Goal: Task Accomplishment & Management: Manage account settings

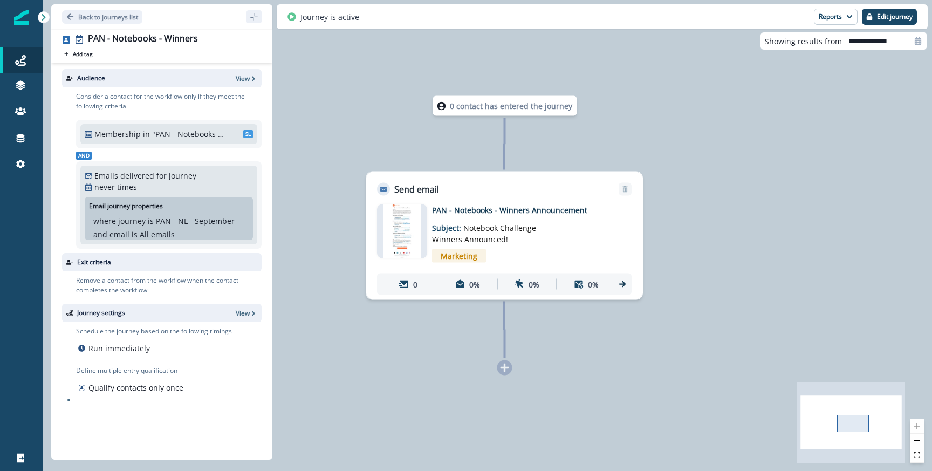
click at [117, 17] on p "Back to journeys list" at bounding box center [108, 16] width 60 height 9
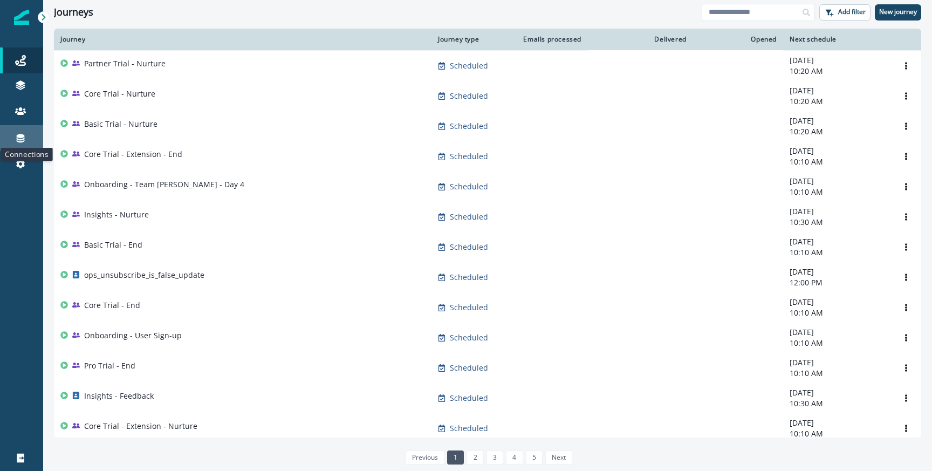
click at [18, 135] on icon at bounding box center [21, 138] width 8 height 9
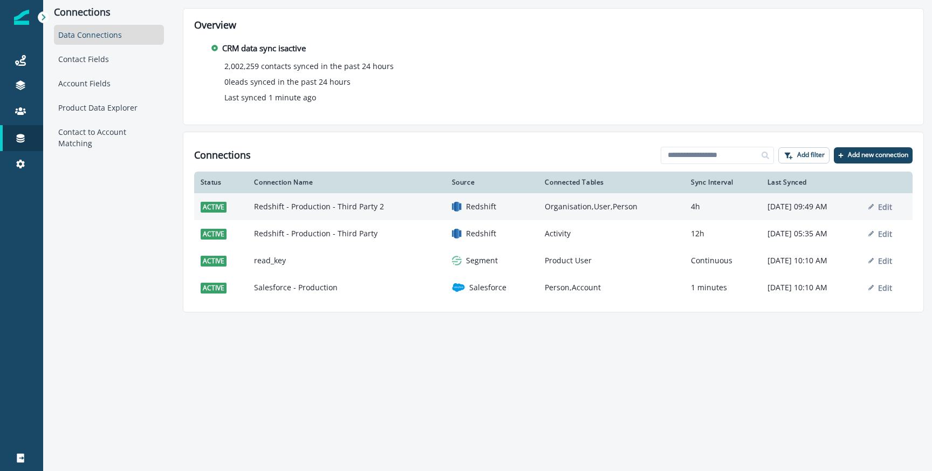
click at [320, 205] on td "Redshift - Production - Third Party 2" at bounding box center [346, 206] width 197 height 27
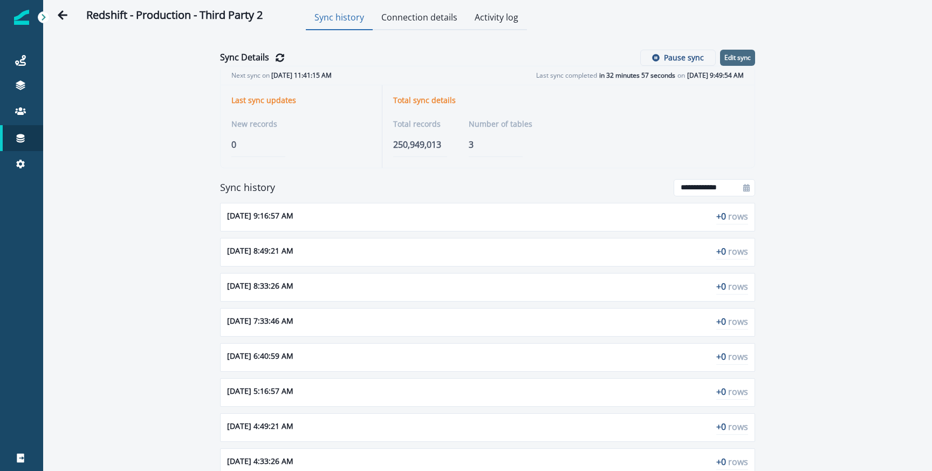
click at [731, 56] on p "Edit sync" at bounding box center [737, 58] width 26 height 8
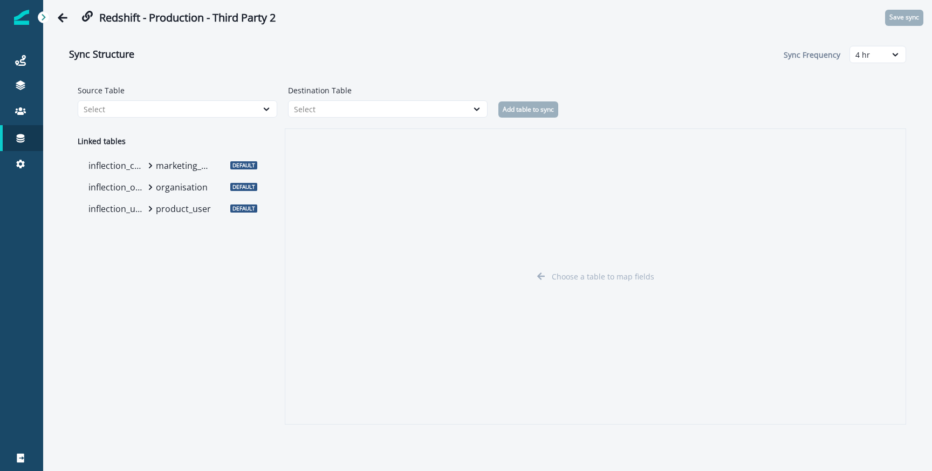
click at [158, 214] on p "product_user" at bounding box center [184, 208] width 57 height 13
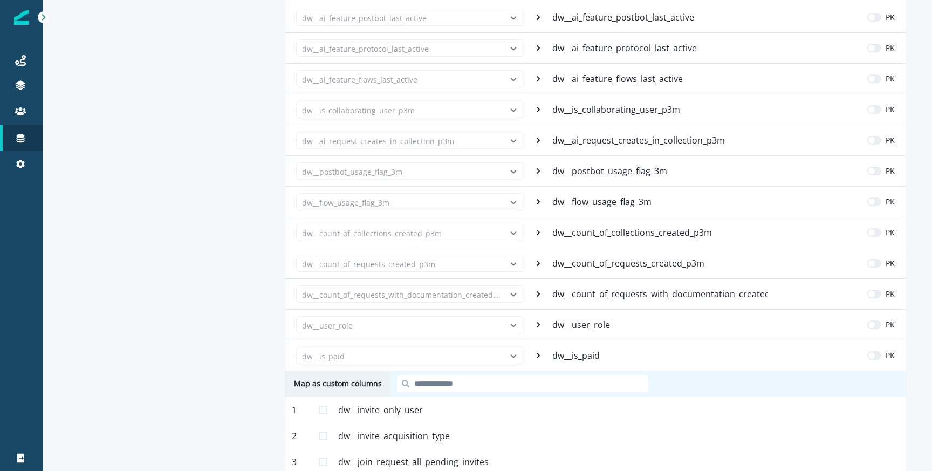
scroll to position [1077, 0]
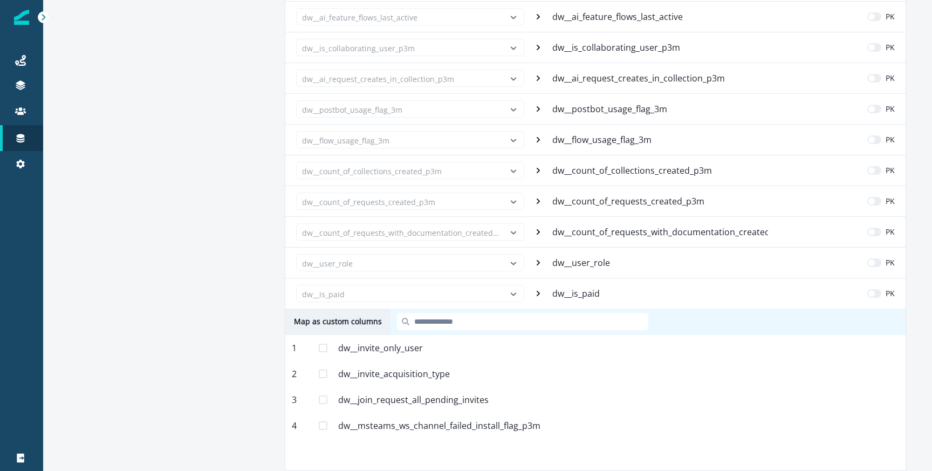
click at [316, 425] on div "4 dw__msteams_ws_channel_failed_install_flag_p3m Mapped" at bounding box center [595, 426] width 620 height 26
click at [320, 426] on span at bounding box center [323, 425] width 9 height 9
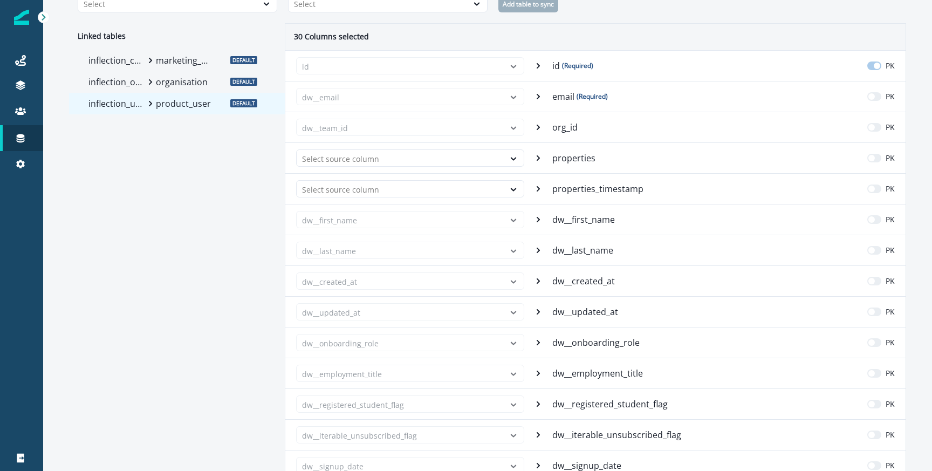
scroll to position [0, 0]
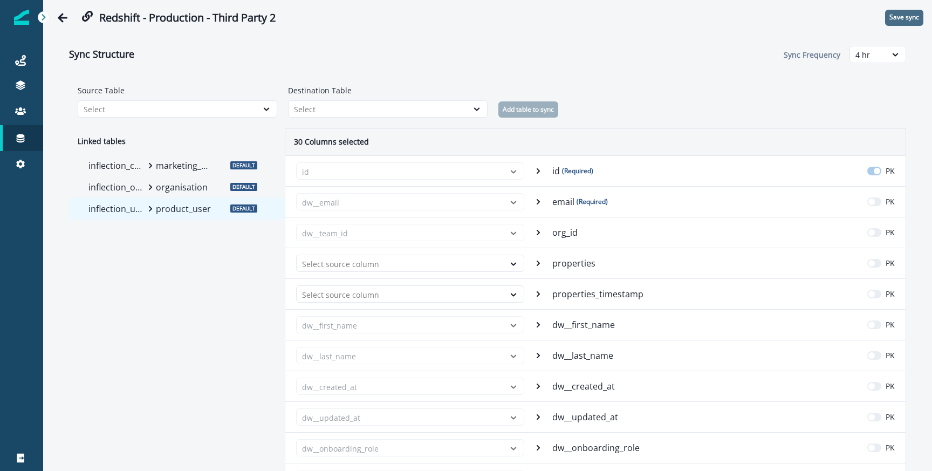
click at [901, 25] on button "Save sync" at bounding box center [904, 18] width 38 height 16
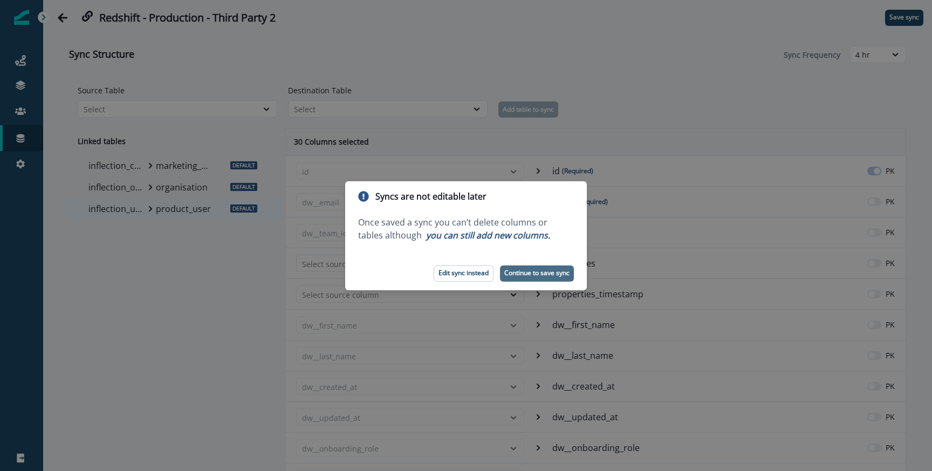
click at [552, 276] on p "Continue to save sync" at bounding box center [536, 273] width 65 height 8
